Goal: Check status: Check status

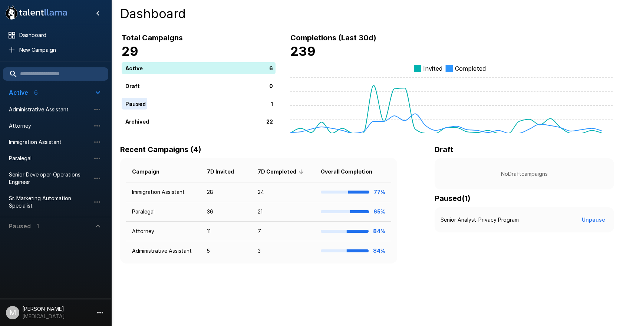
click at [49, 229] on span "Paused 1" at bounding box center [51, 226] width 84 height 9
click at [10, 139] on span "Immigration Assistant" at bounding box center [50, 142] width 82 height 7
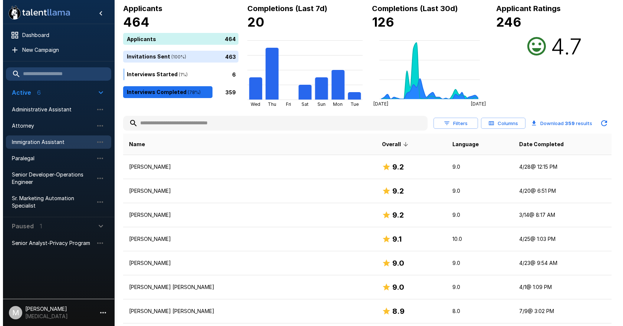
scroll to position [111, 0]
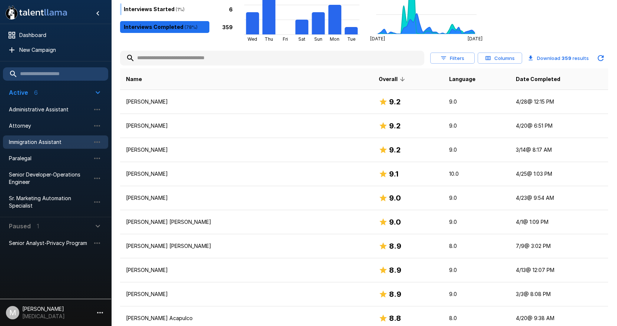
click at [443, 60] on icon "button" at bounding box center [443, 58] width 7 height 7
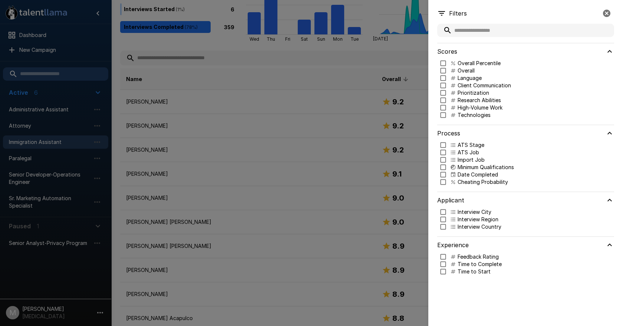
click at [465, 173] on p "Date Completed" at bounding box center [477, 174] width 40 height 7
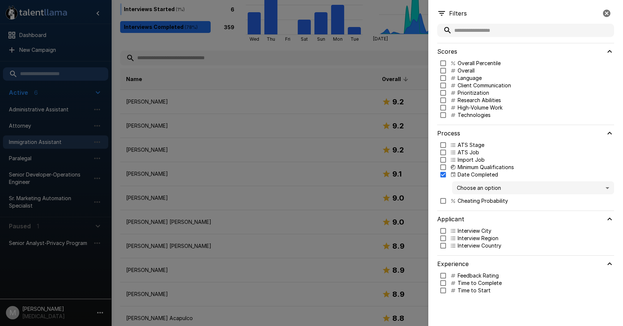
click at [466, 184] on body ".st0{fill:#FFFFFF;} .st1{fill:#76a4ed;} Dashboard New Campaign Active 6 Adminis…" at bounding box center [314, 52] width 628 height 326
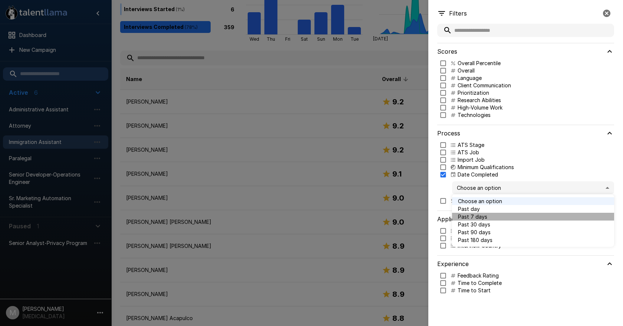
click at [475, 214] on span "Past 7 days" at bounding box center [533, 217] width 150 height 8
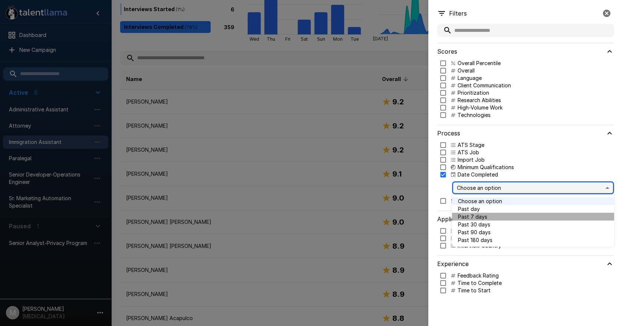
type input "*"
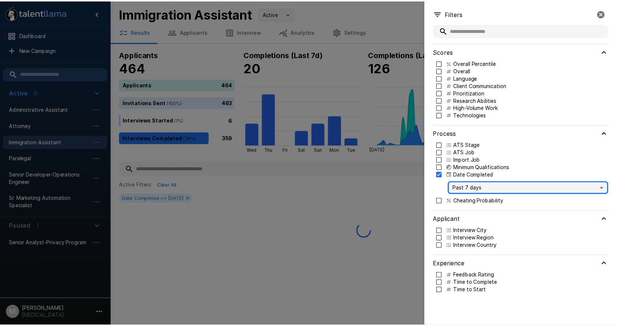
scroll to position [0, 0]
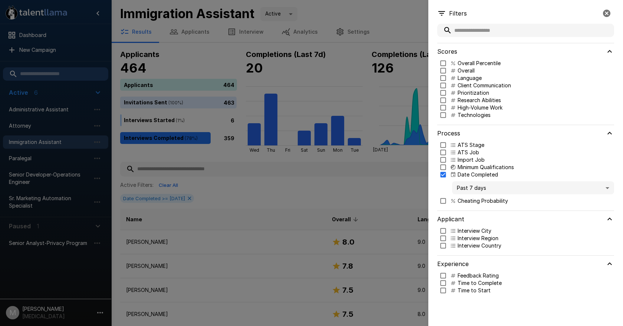
click at [338, 190] on div at bounding box center [311, 163] width 623 height 326
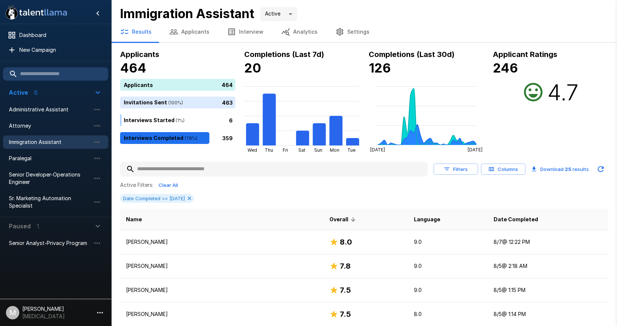
click at [338, 190] on div at bounding box center [308, 163] width 617 height 326
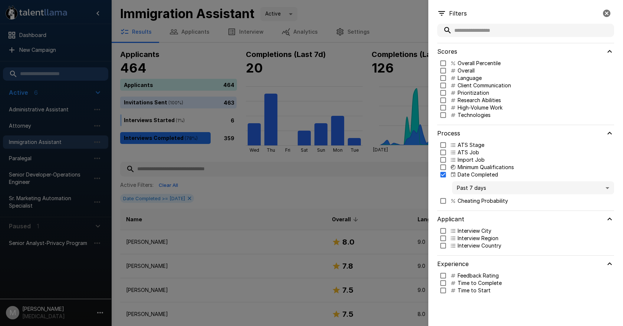
click at [338, 190] on div at bounding box center [311, 163] width 623 height 326
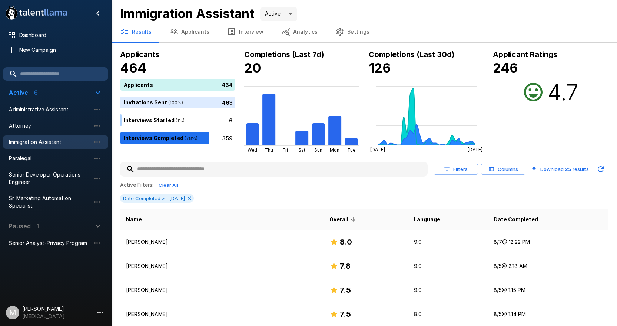
click at [448, 168] on icon "button" at bounding box center [447, 169] width 7 height 7
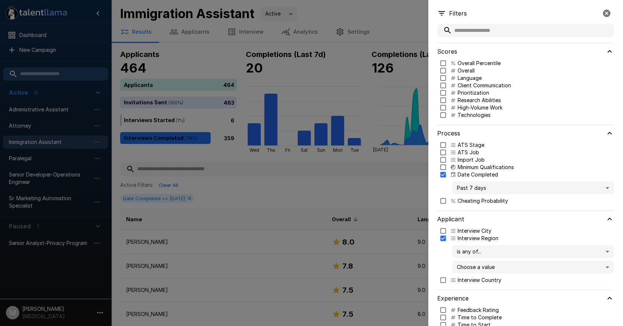
click at [457, 253] on body ".st0{fill:#FFFFFF;} .st1{fill:#76a4ed;} Dashboard New Campaign Active 6 Adminis…" at bounding box center [314, 163] width 628 height 326
click at [457, 253] on div at bounding box center [311, 163] width 623 height 326
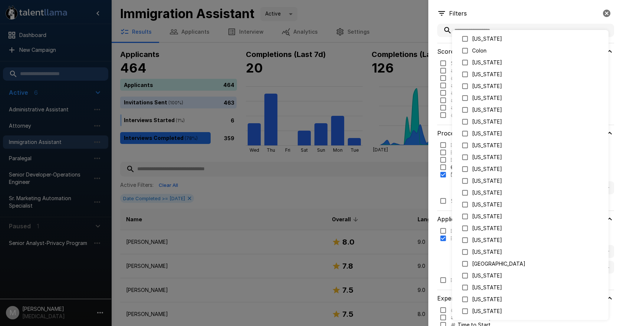
click at [460, 265] on body ".st0{fill:#FFFFFF;} .st1{fill:#76a4ed;} Dashboard New Campaign Active 6 Adminis…" at bounding box center [314, 163] width 628 height 326
click at [474, 277] on p "[US_STATE]" at bounding box center [537, 275] width 130 height 7
type input "*****"
click at [516, 11] on div at bounding box center [311, 163] width 623 height 326
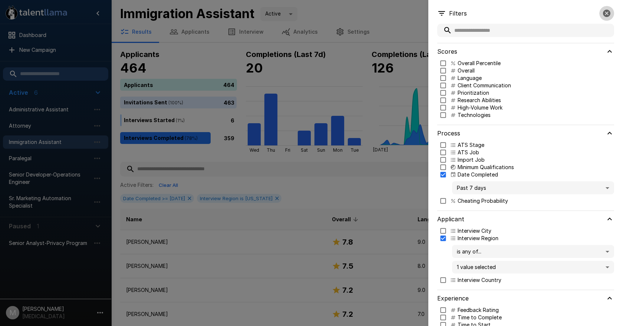
click at [603, 17] on icon "button" at bounding box center [606, 13] width 9 height 9
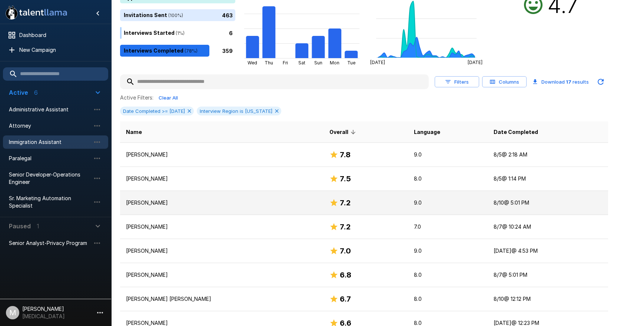
scroll to position [111, 0]
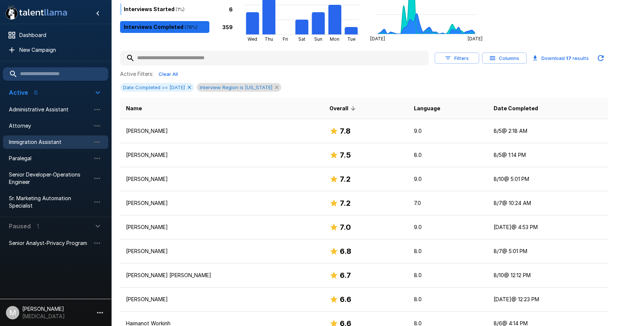
click at [275, 86] on icon at bounding box center [276, 87] width 3 height 3
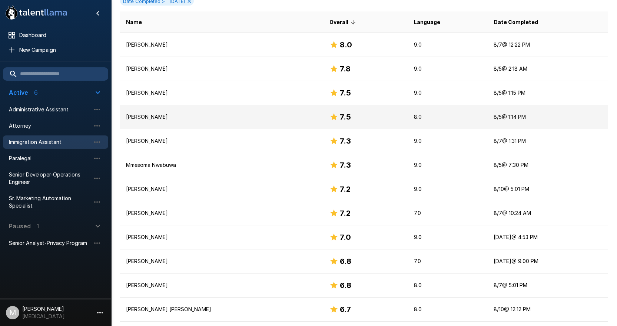
scroll to position [160, 0]
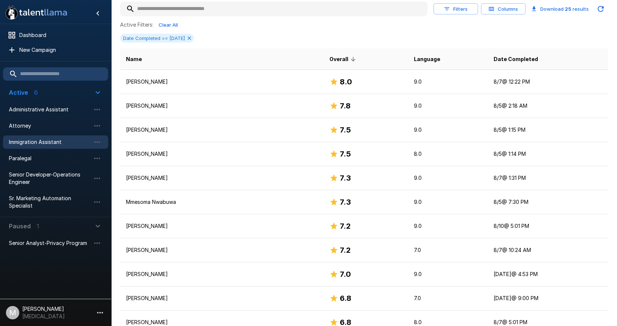
click at [41, 281] on div at bounding box center [55, 276] width 111 height 42
